Goal: Transaction & Acquisition: Purchase product/service

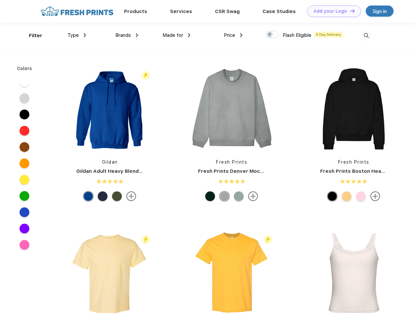
click at [332, 11] on link "Add your Logo Design Tool" at bounding box center [334, 11] width 54 height 11
click at [0, 0] on div "Design Tool" at bounding box center [0, 0] width 0 height 0
click at [350, 11] on link "Add your Logo Design Tool" at bounding box center [334, 11] width 54 height 11
click at [31, 36] on div "Filter" at bounding box center [35, 35] width 13 height 7
click at [77, 35] on span "Type" at bounding box center [72, 35] width 11 height 6
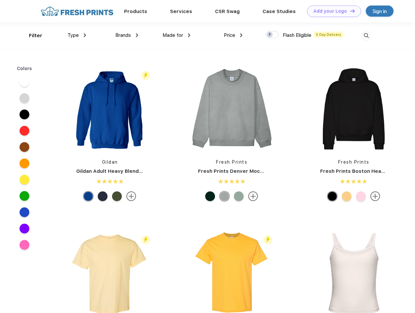
click at [127, 35] on span "Brands" at bounding box center [123, 35] width 16 height 6
click at [177, 35] on span "Made for" at bounding box center [173, 35] width 21 height 6
click at [233, 35] on span "Price" at bounding box center [229, 35] width 11 height 6
click at [272, 35] on div at bounding box center [272, 34] width 13 height 7
click at [270, 35] on input "checkbox" at bounding box center [268, 33] width 4 height 4
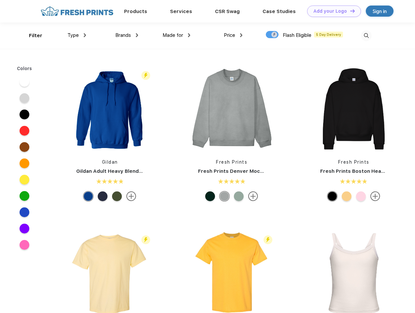
click at [366, 36] on img at bounding box center [366, 35] width 11 height 11
